Goal: Navigation & Orientation: Understand site structure

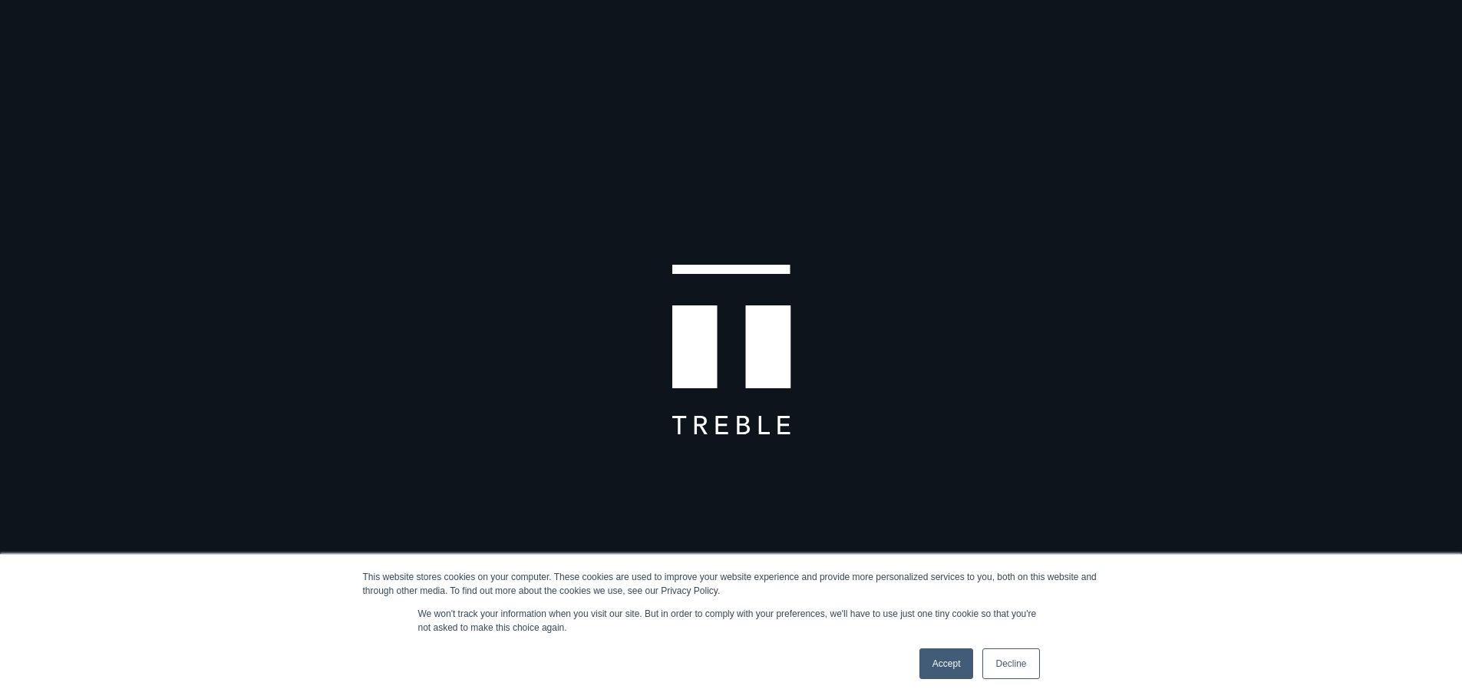
click at [930, 661] on link "Accept" at bounding box center [946, 664] width 54 height 31
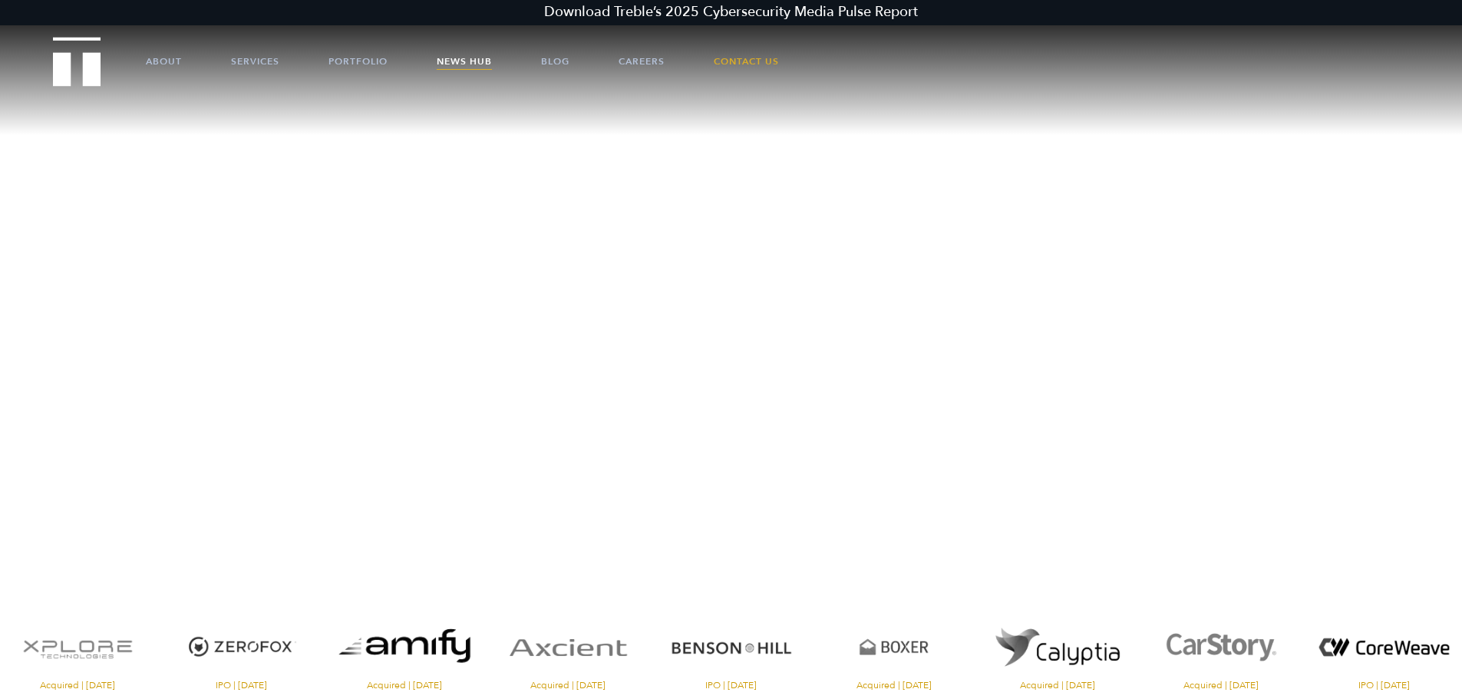
click at [487, 58] on link "News Hub" at bounding box center [464, 61] width 55 height 46
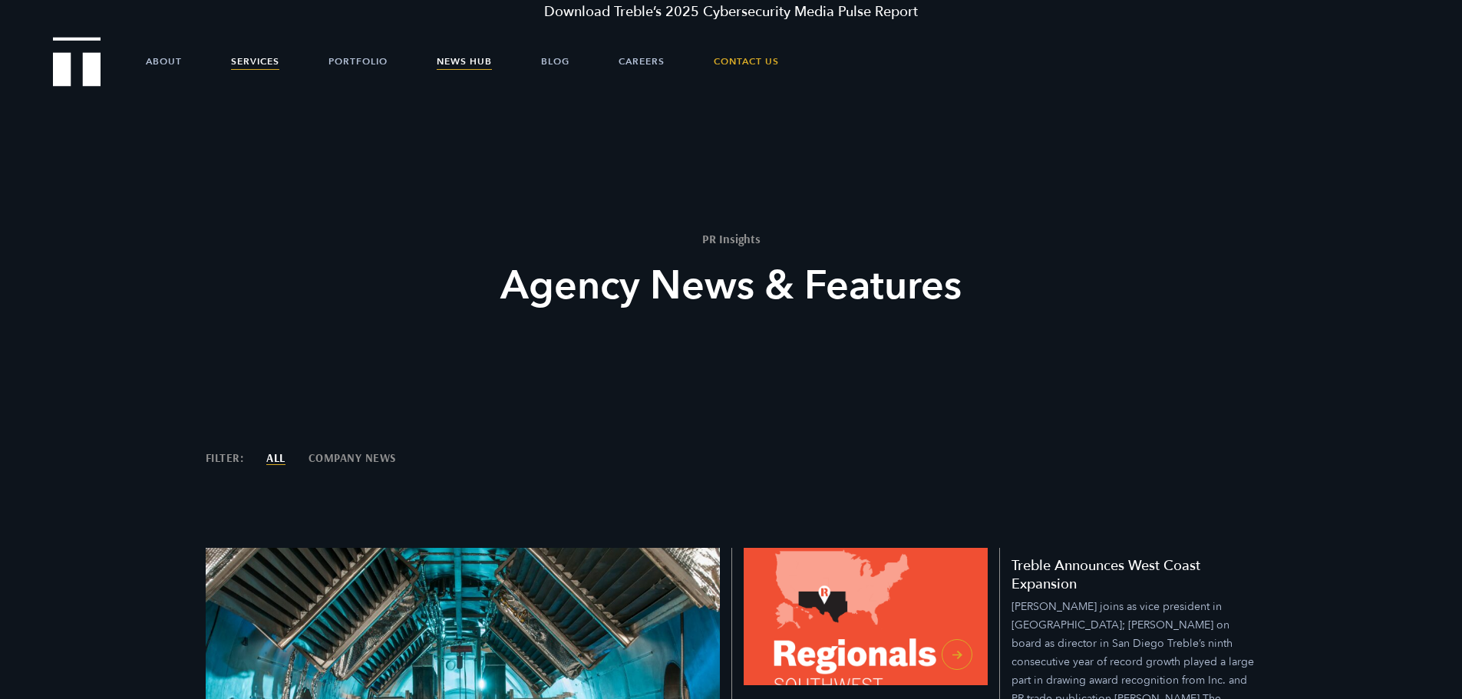
click at [259, 73] on link "Services" at bounding box center [255, 61] width 48 height 46
